Goal: Task Accomplishment & Management: Use online tool/utility

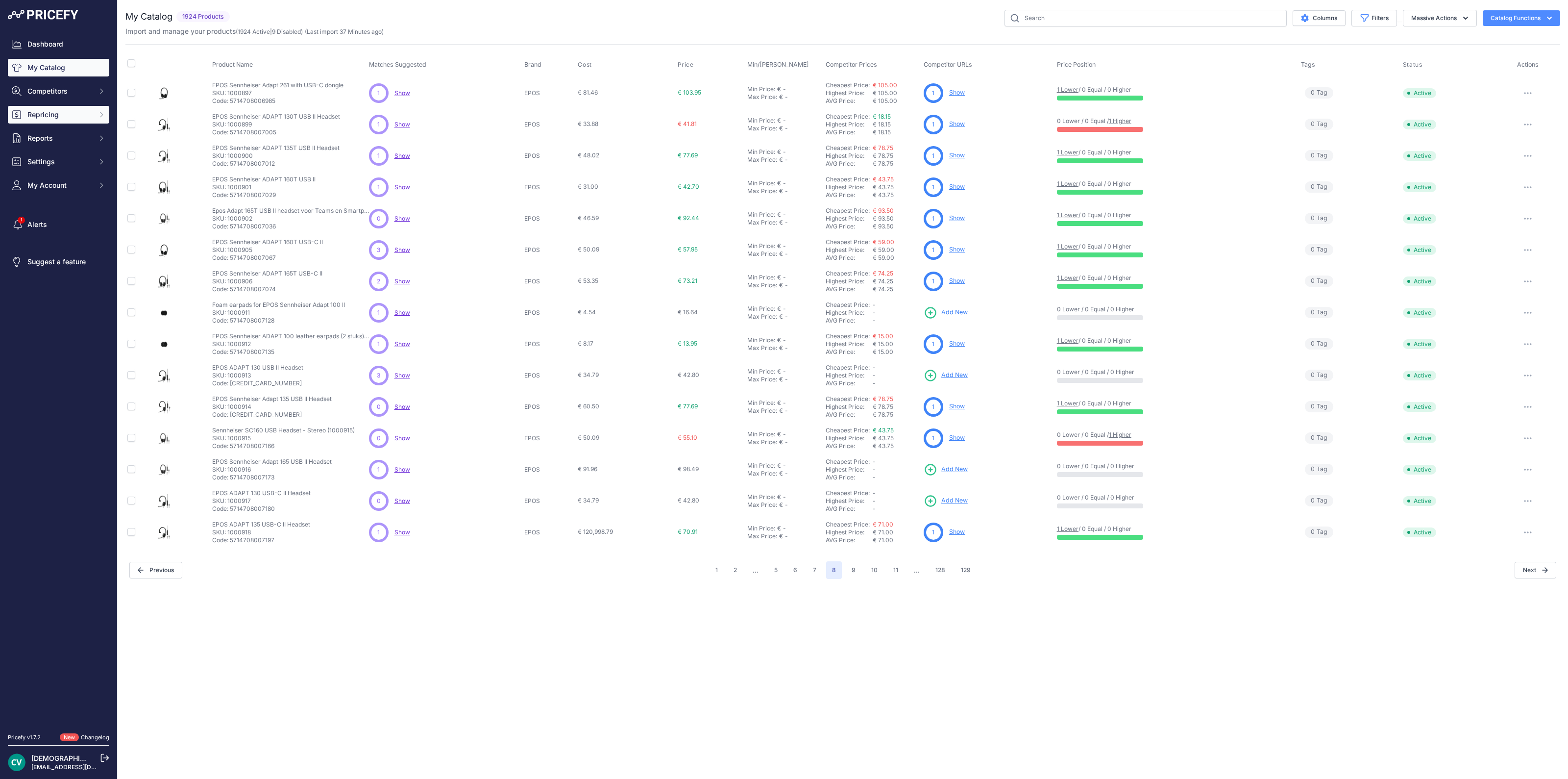
click at [84, 120] on button "Repricing" at bounding box center [59, 114] width 101 height 18
click at [82, 135] on link "My Repricing Rules" at bounding box center [59, 132] width 101 height 17
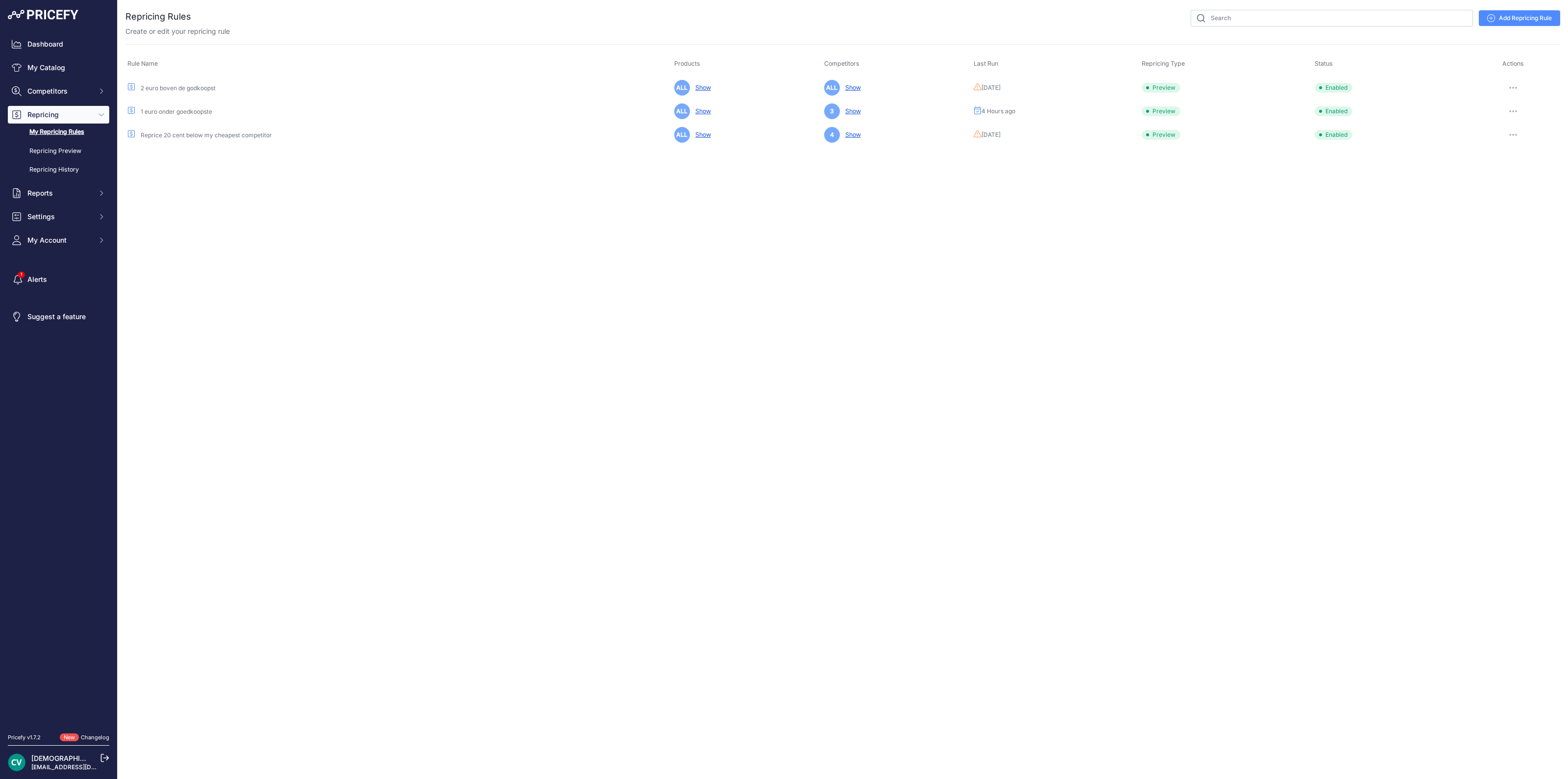
click at [77, 131] on link "My Repricing Rules" at bounding box center [59, 132] width 101 height 17
click at [1517, 109] on button "button" at bounding box center [1513, 111] width 20 height 13
click at [1532, 142] on button "Run Preview" at bounding box center [1526, 148] width 63 height 16
